Goal: Task Accomplishment & Management: Complete application form

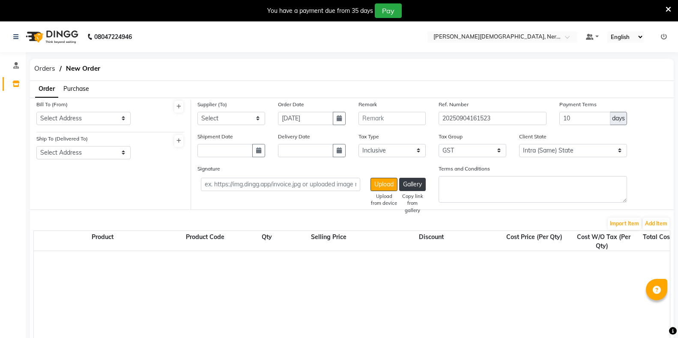
select select "true"
select select "2986"
click at [417, 186] on button "Gallery" at bounding box center [412, 184] width 27 height 13
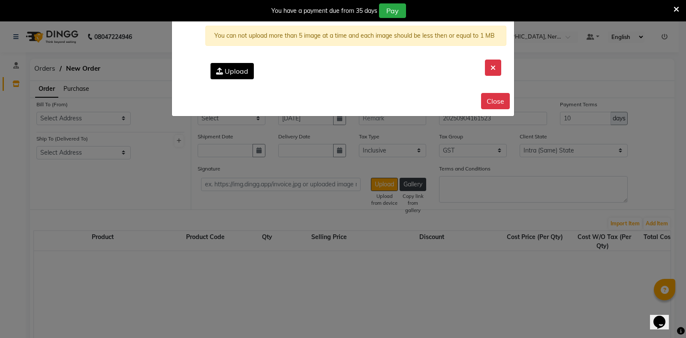
click at [238, 72] on span "Upload" at bounding box center [237, 71] width 24 height 9
click at [0, 0] on input "Upload" at bounding box center [0, 0] width 0 height 0
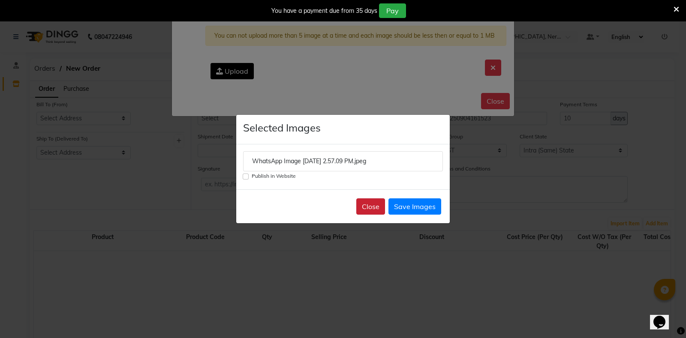
click at [375, 208] on button "Close" at bounding box center [370, 206] width 29 height 16
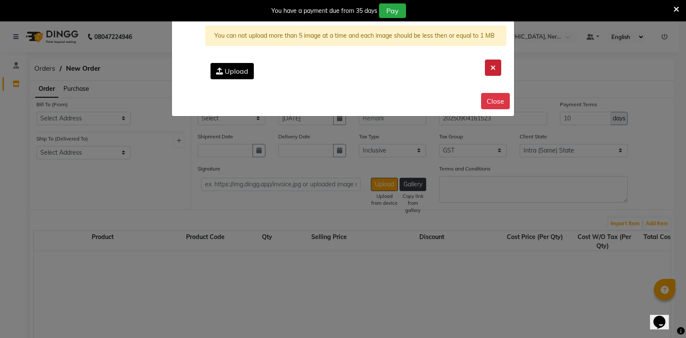
click at [495, 67] on button at bounding box center [493, 68] width 16 height 16
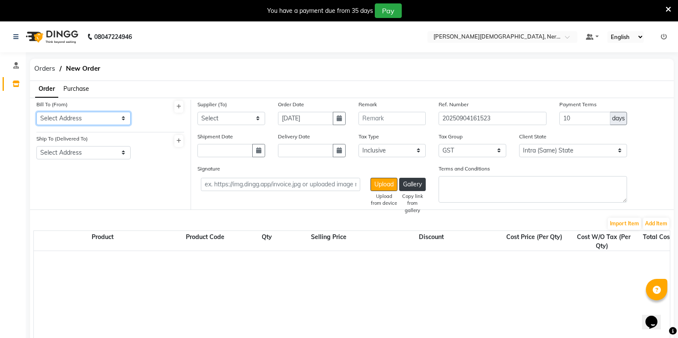
click at [80, 118] on select "Select Address" at bounding box center [83, 118] width 94 height 13
click at [77, 153] on select "Select Address" at bounding box center [83, 152] width 94 height 13
click at [75, 186] on div "Bill To (From) Select Address Ship To (Delivered To) Select Address" at bounding box center [110, 155] width 161 height 110
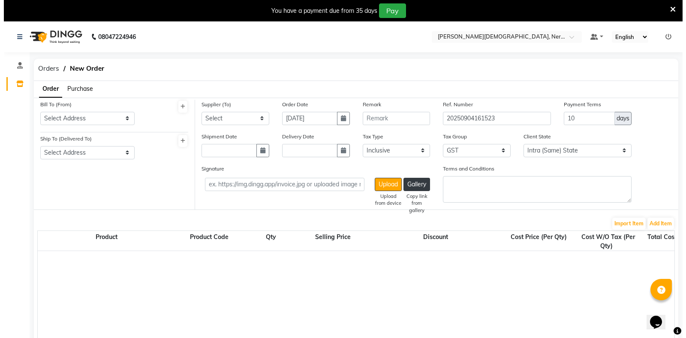
scroll to position [86, 0]
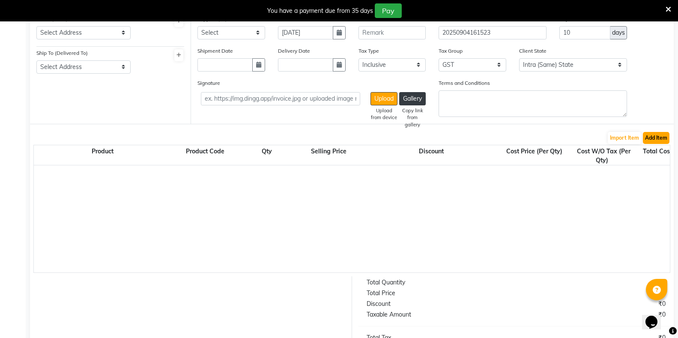
click at [653, 140] on button "Add Item" at bounding box center [656, 138] width 27 height 12
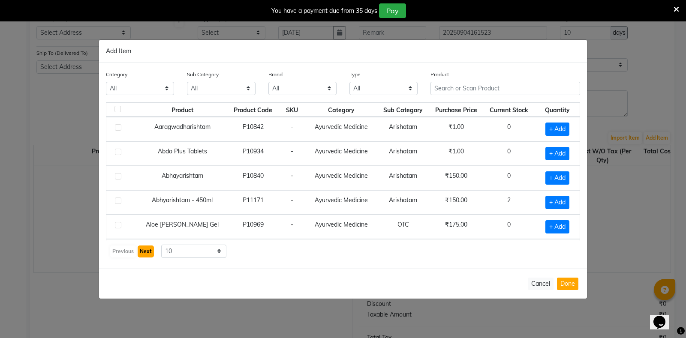
click at [143, 254] on button "Next" at bounding box center [146, 252] width 16 height 12
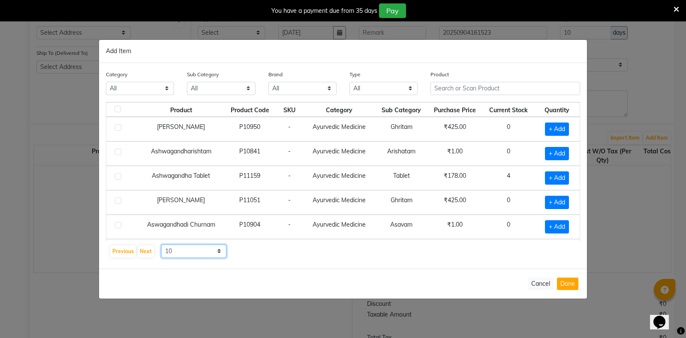
click at [217, 252] on select "10 50 100" at bounding box center [193, 251] width 65 height 13
select select "100"
click at [161, 245] on select "10 50 100" at bounding box center [193, 251] width 65 height 13
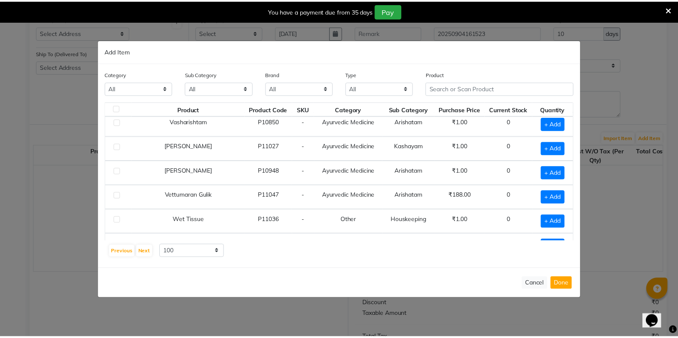
scroll to position [1757, 0]
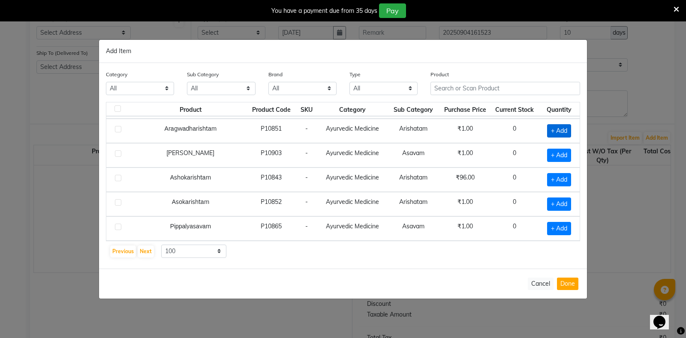
click at [552, 130] on span "+ Add" at bounding box center [559, 130] width 24 height 13
checkbox input "true"
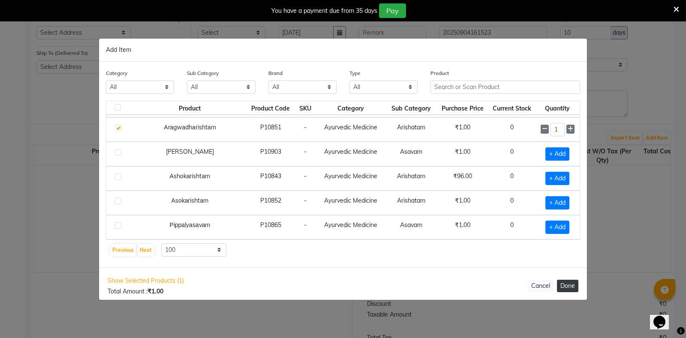
click at [568, 285] on button "Done" at bounding box center [567, 286] width 21 height 12
select select "2986"
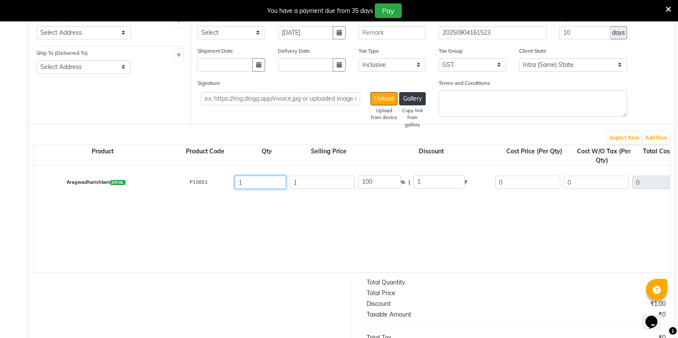
click at [253, 186] on input "1" at bounding box center [260, 182] width 51 height 13
click at [315, 182] on input "1" at bounding box center [322, 182] width 65 height 13
click at [447, 184] on input "1" at bounding box center [439, 181] width 51 height 13
click at [529, 184] on input "0" at bounding box center [527, 182] width 65 height 13
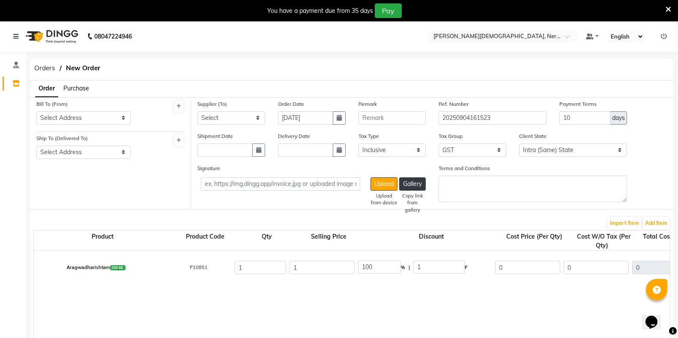
scroll to position [0, 0]
click at [81, 87] on span "Purchase" at bounding box center [76, 89] width 26 height 8
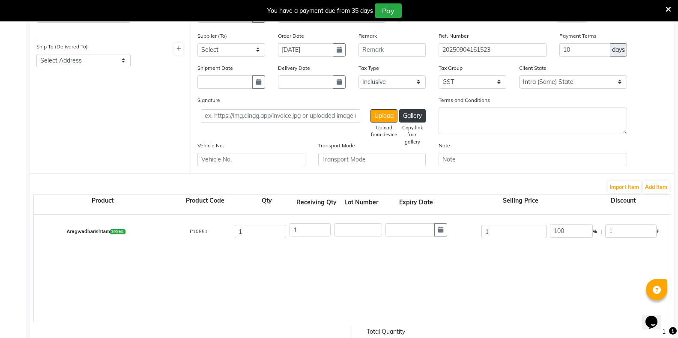
scroll to position [129, 0]
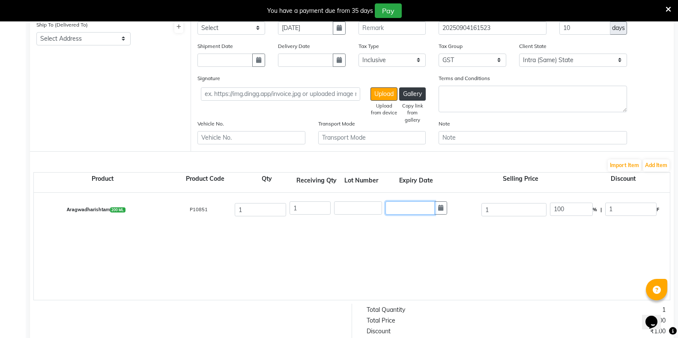
click at [409, 212] on input "text" at bounding box center [410, 207] width 49 height 13
select select "9"
select select "2025"
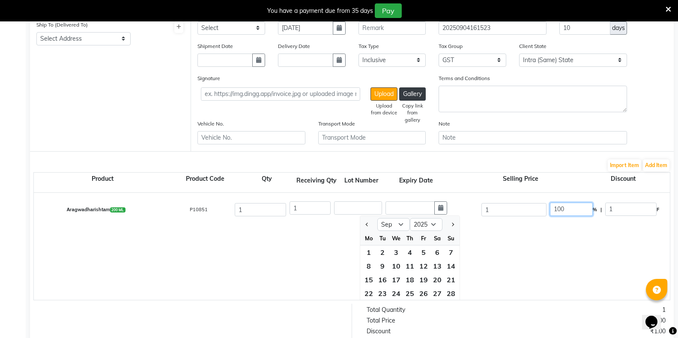
click at [581, 210] on input "100" at bounding box center [571, 209] width 43 height 13
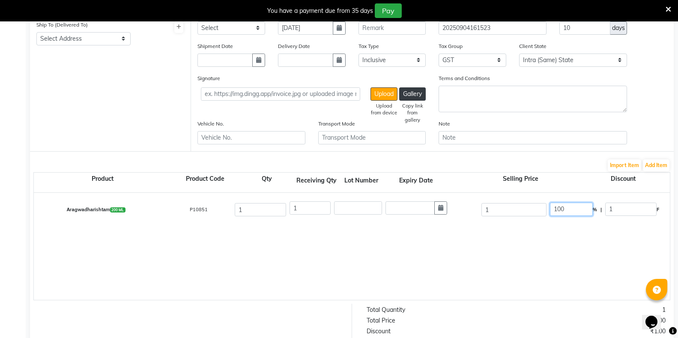
click at [581, 210] on input "100" at bounding box center [571, 209] width 43 height 13
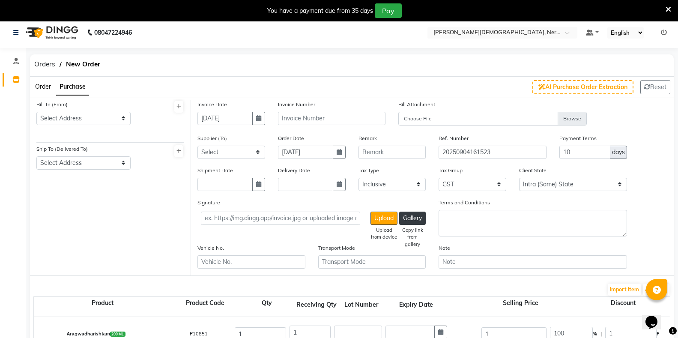
scroll to position [0, 0]
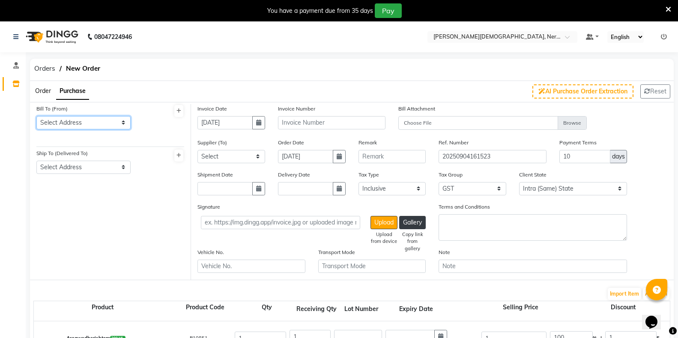
click at [111, 120] on select "Select Address" at bounding box center [83, 122] width 94 height 13
click at [177, 112] on icon at bounding box center [179, 110] width 5 height 5
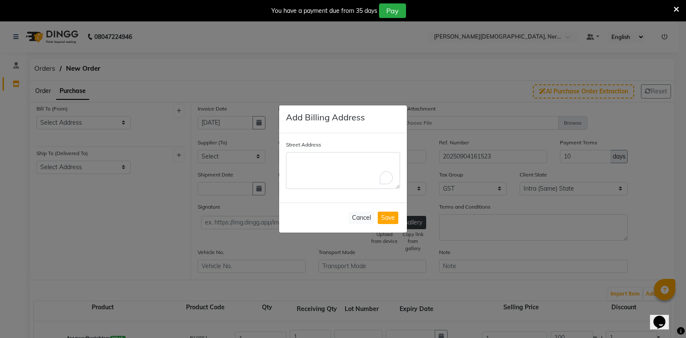
click at [329, 172] on textarea "Street Address" at bounding box center [343, 170] width 114 height 37
type textarea "[PERSON_NAME]"
click at [362, 216] on button "Cancel" at bounding box center [361, 218] width 26 height 12
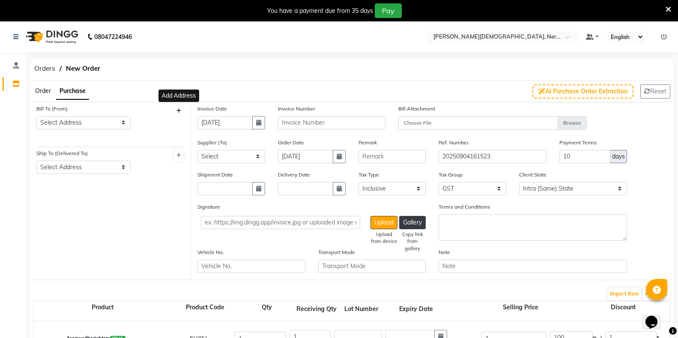
click at [177, 111] on icon at bounding box center [179, 110] width 5 height 5
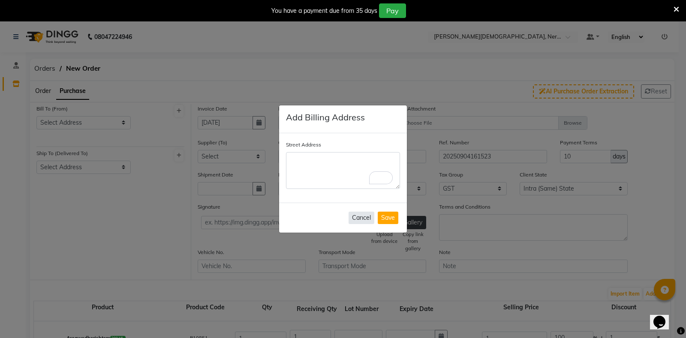
click at [358, 214] on button "Cancel" at bounding box center [361, 218] width 26 height 12
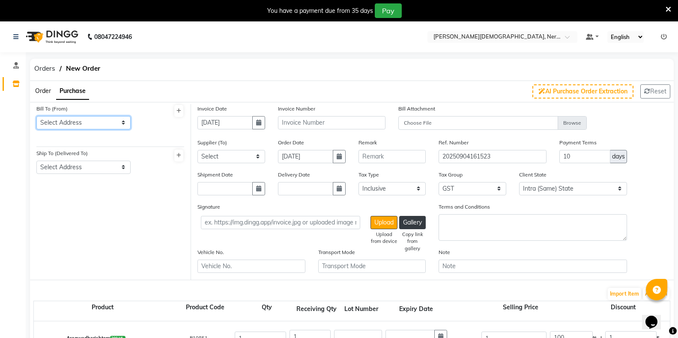
click at [123, 123] on select "Select Address" at bounding box center [83, 122] width 94 height 13
click at [115, 121] on select "Select Address" at bounding box center [83, 122] width 94 height 13
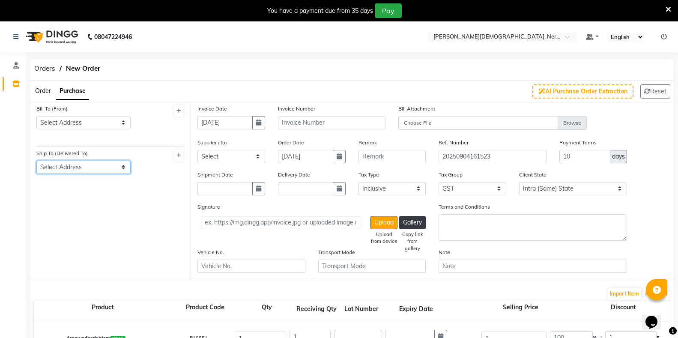
click at [83, 167] on select "Select Address" at bounding box center [83, 167] width 94 height 13
click at [133, 231] on div "Bill To (From) Select Address Ship To (Delivered To) Select Address" at bounding box center [110, 192] width 161 height 176
click at [18, 85] on icon at bounding box center [15, 84] width 7 height 6
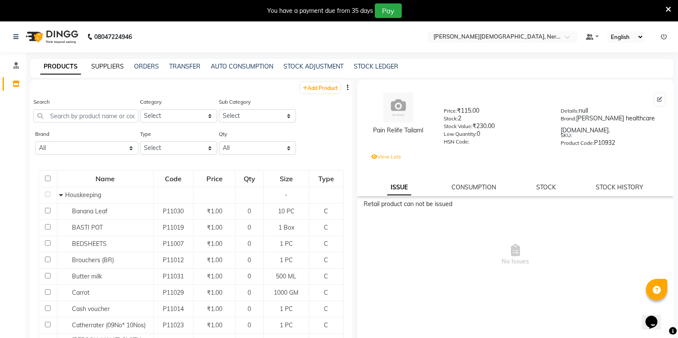
click at [102, 66] on link "SUPPLIERS" at bounding box center [107, 67] width 33 height 8
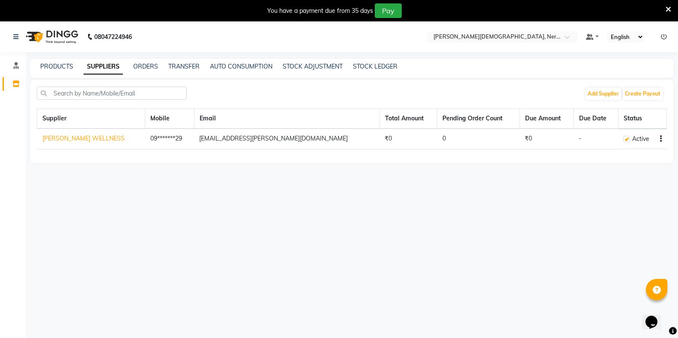
click at [659, 138] on button "button" at bounding box center [659, 139] width 5 height 9
click at [633, 145] on link "Create Payout" at bounding box center [627, 144] width 39 height 7
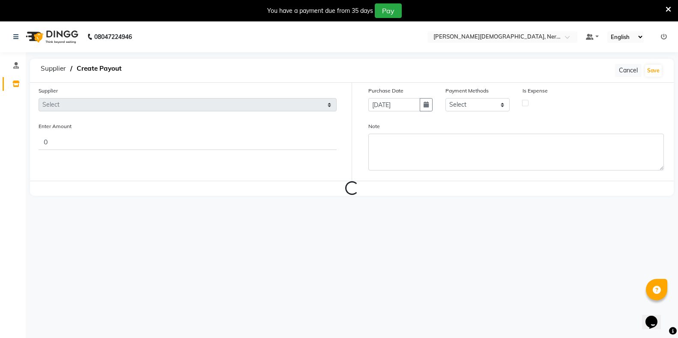
select select "5788"
click at [54, 70] on span "Supplier" at bounding box center [53, 68] width 34 height 15
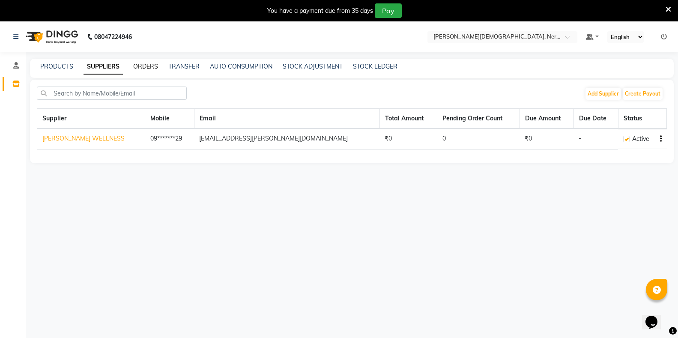
click at [141, 66] on link "ORDERS" at bounding box center [145, 67] width 25 height 8
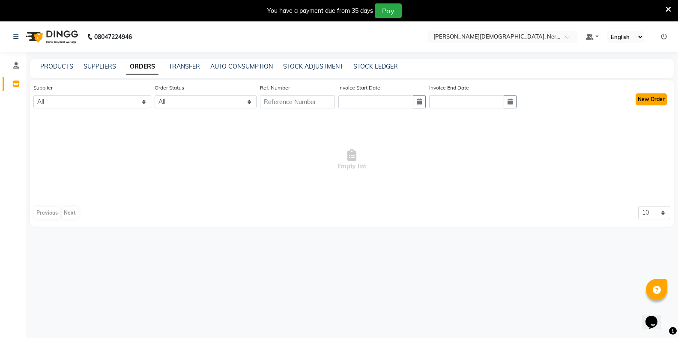
click at [655, 101] on button "New Order" at bounding box center [651, 99] width 31 height 12
select select "true"
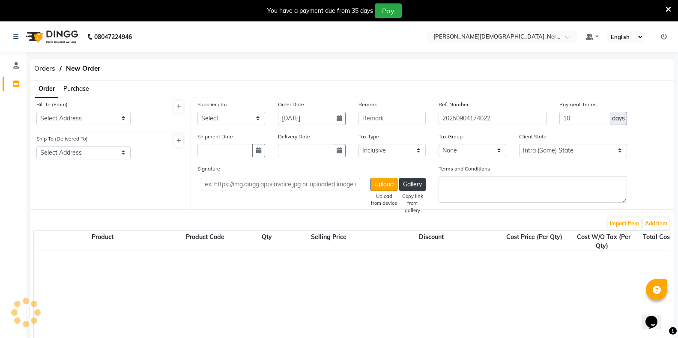
select select "2986"
click at [11, 84] on span at bounding box center [16, 84] width 15 height 10
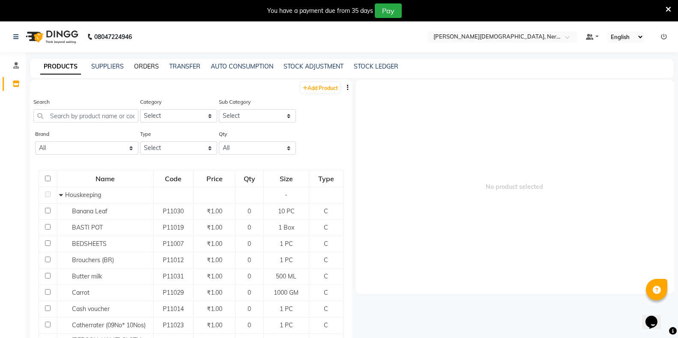
click at [149, 64] on link "ORDERS" at bounding box center [146, 67] width 25 height 8
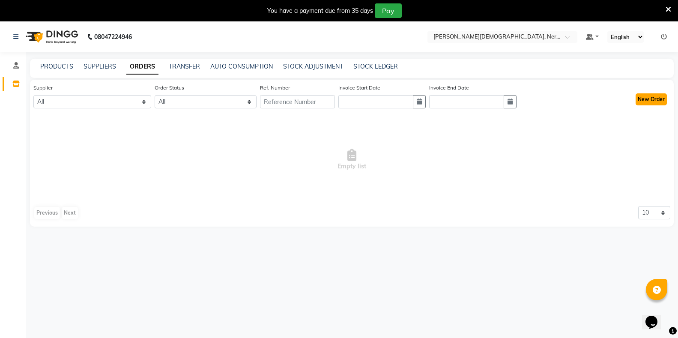
click at [658, 101] on button "New Order" at bounding box center [651, 99] width 31 height 12
select select "true"
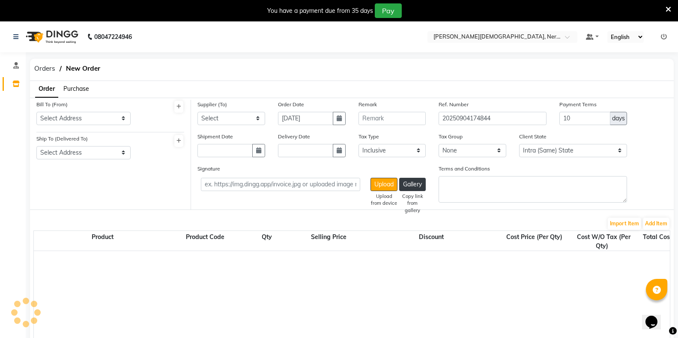
select select "2986"
click at [86, 89] on span "Purchase" at bounding box center [76, 89] width 26 height 8
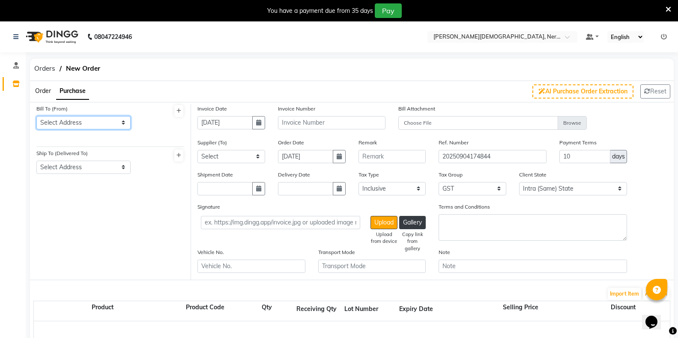
click at [98, 123] on select "Select Address" at bounding box center [83, 122] width 94 height 13
click at [17, 83] on icon at bounding box center [15, 84] width 7 height 6
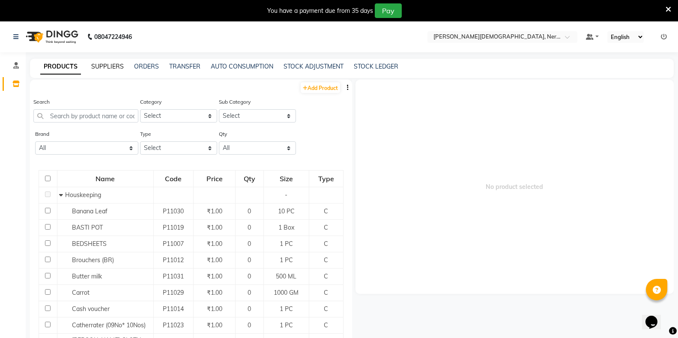
click at [104, 69] on link "SUPPLIERS" at bounding box center [107, 67] width 33 height 8
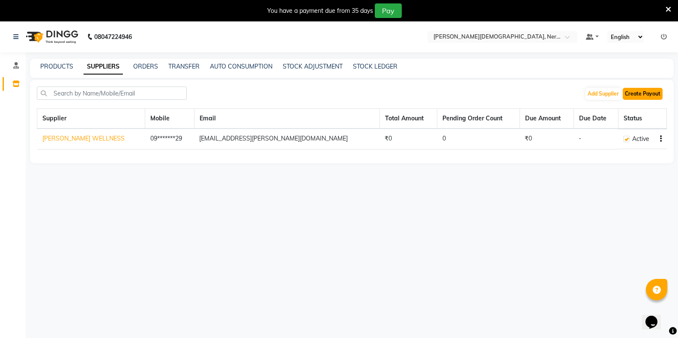
click at [635, 93] on button "Create Payout" at bounding box center [643, 94] width 40 height 12
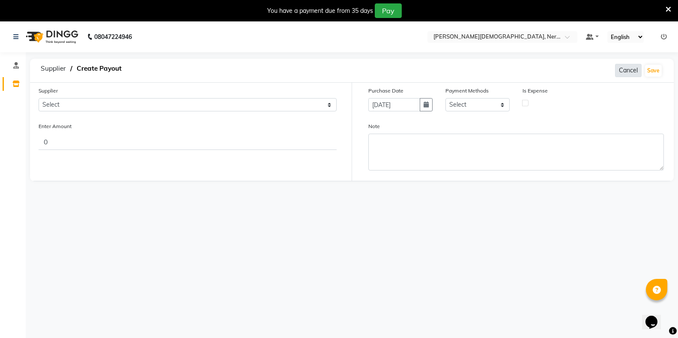
click at [629, 69] on button "Cancel" at bounding box center [628, 70] width 27 height 13
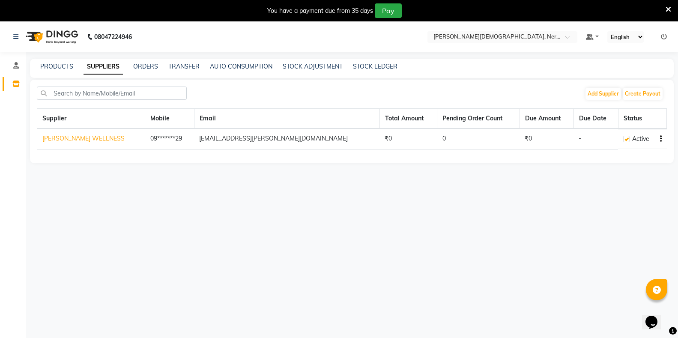
click at [96, 66] on link "SUPPLIERS" at bounding box center [103, 66] width 39 height 15
click at [154, 67] on link "ORDERS" at bounding box center [145, 67] width 25 height 8
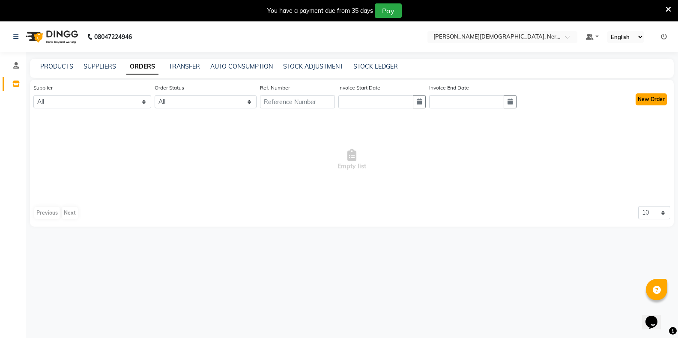
click at [651, 95] on button "New Order" at bounding box center [651, 99] width 31 height 12
select select "true"
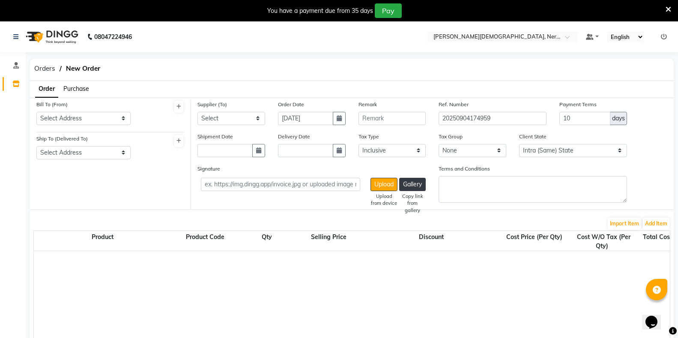
select select "2986"
click at [74, 89] on span "Purchase" at bounding box center [76, 89] width 26 height 8
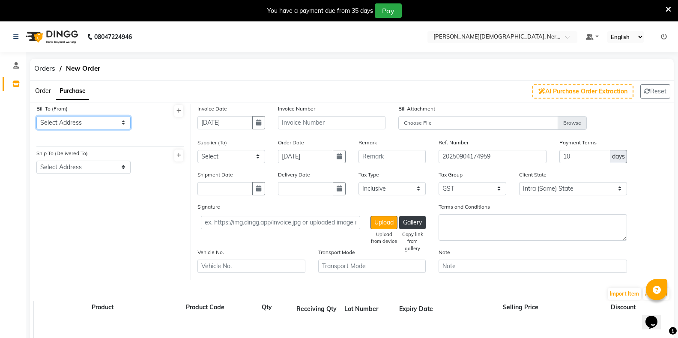
click at [67, 124] on select "Select Address" at bounding box center [83, 122] width 94 height 13
click at [179, 111] on icon at bounding box center [179, 110] width 5 height 5
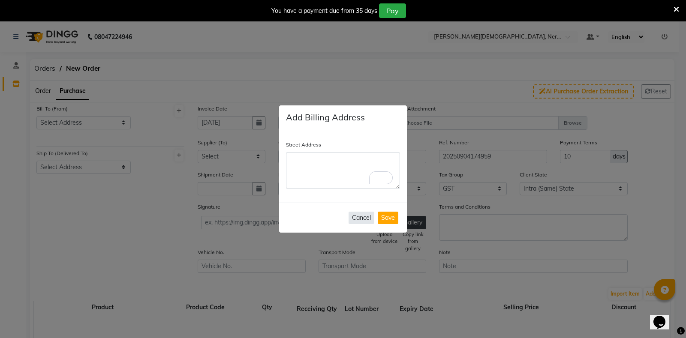
click at [360, 216] on button "Cancel" at bounding box center [361, 218] width 26 height 12
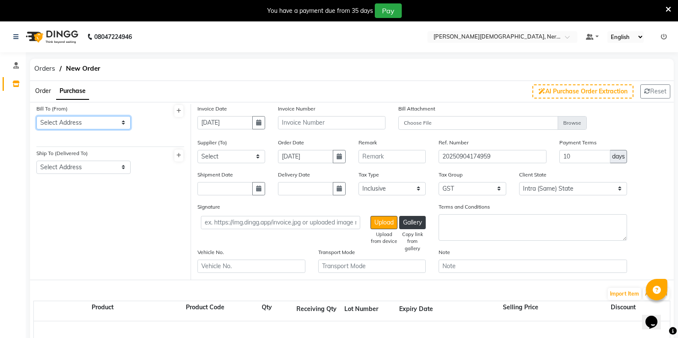
click at [99, 123] on select "Select Address" at bounding box center [83, 122] width 94 height 13
click at [16, 85] on icon at bounding box center [15, 84] width 7 height 6
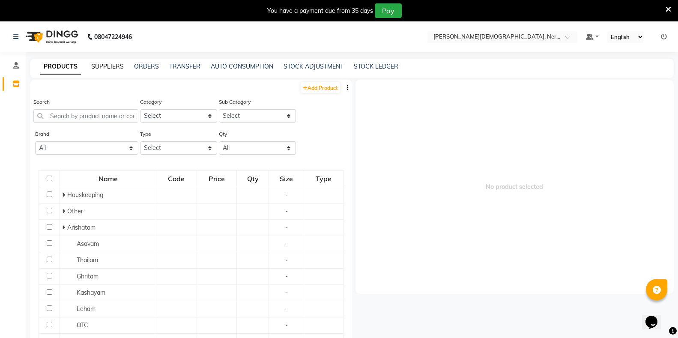
click at [102, 66] on link "SUPPLIERS" at bounding box center [107, 67] width 33 height 8
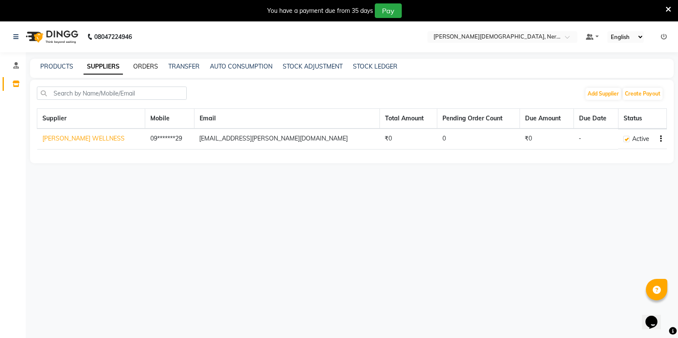
click at [146, 66] on link "ORDERS" at bounding box center [145, 67] width 25 height 8
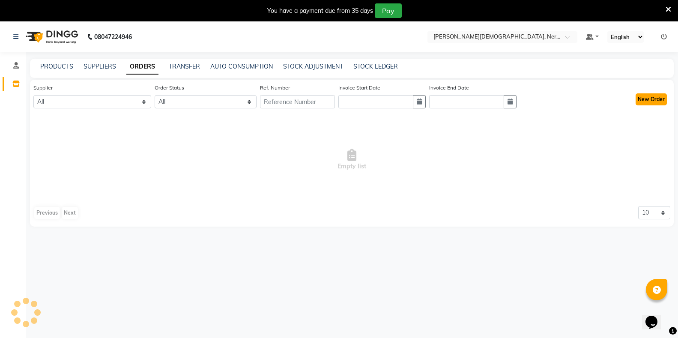
click at [650, 104] on button "New Order" at bounding box center [651, 99] width 31 height 12
select select "true"
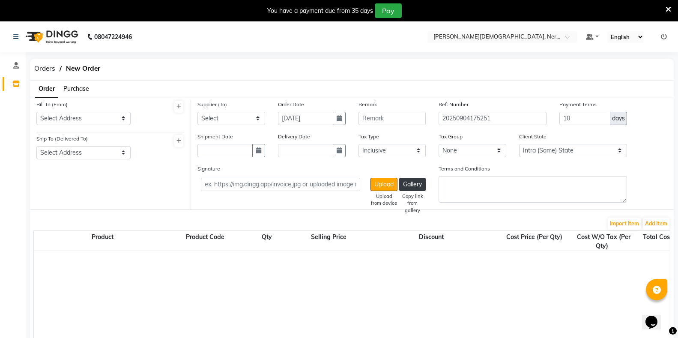
select select "2986"
click at [101, 120] on select "Select Address" at bounding box center [83, 118] width 94 height 13
click at [77, 87] on span "Purchase" at bounding box center [76, 89] width 26 height 8
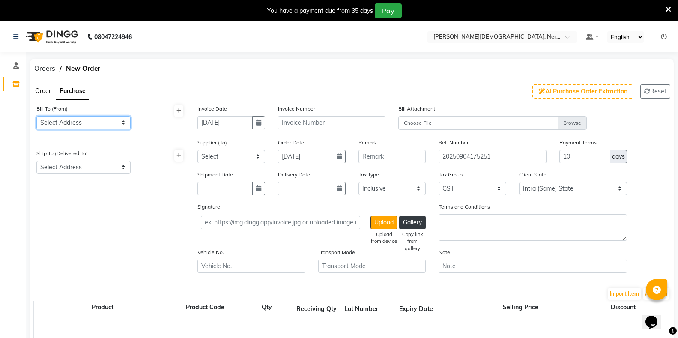
click at [60, 120] on select "Select Address" at bounding box center [83, 122] width 94 height 13
click at [119, 120] on select "Select Address" at bounding box center [83, 122] width 94 height 13
click at [13, 81] on icon at bounding box center [15, 84] width 7 height 6
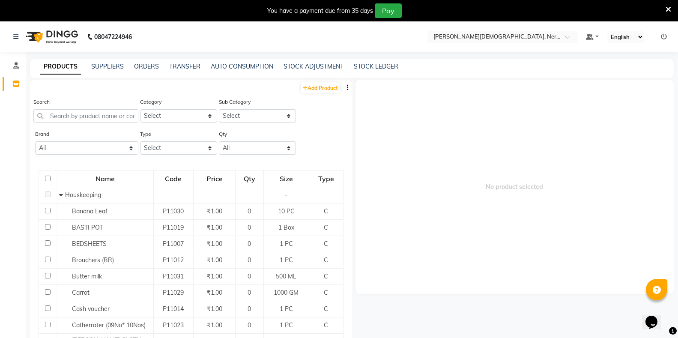
click at [477, 33] on div "× [PERSON_NAME][DEMOGRAPHIC_DATA], Nerul West" at bounding box center [498, 37] width 129 height 9
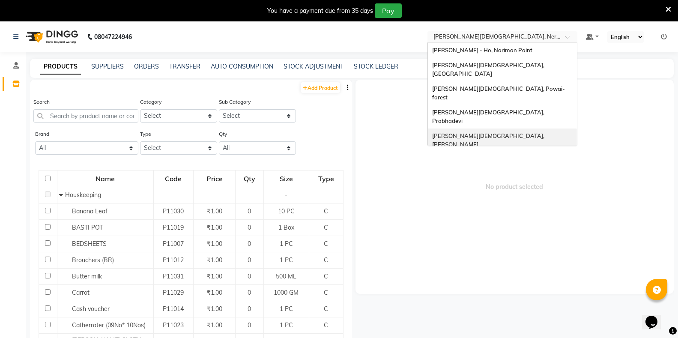
click at [485, 132] on span "[PERSON_NAME][DEMOGRAPHIC_DATA], [PERSON_NAME]" at bounding box center [489, 139] width 114 height 15
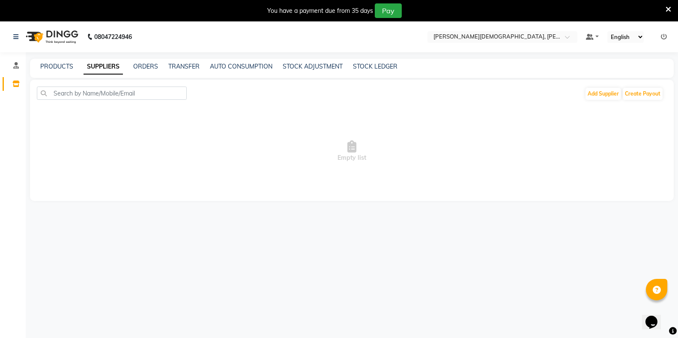
click at [666, 11] on icon at bounding box center [669, 10] width 6 height 8
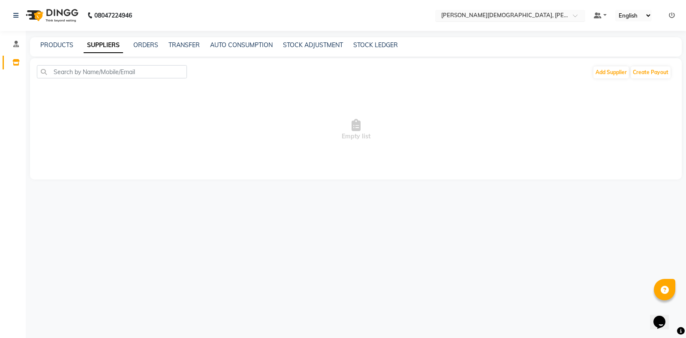
click at [495, 18] on input "text" at bounding box center [501, 16] width 124 height 9
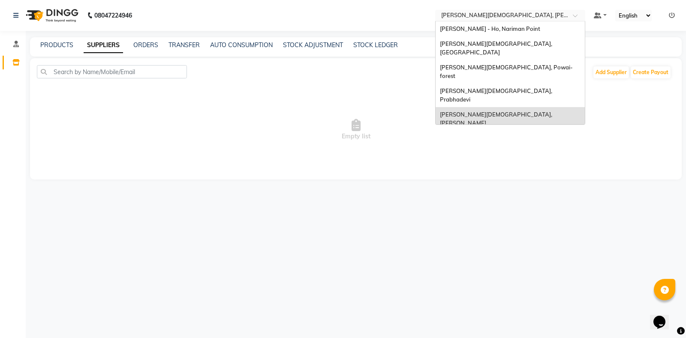
click at [486, 135] on span "[PERSON_NAME][DEMOGRAPHIC_DATA], Nerul West" at bounding box center [504, 142] width 129 height 15
